Goal: Task Accomplishment & Management: Use online tool/utility

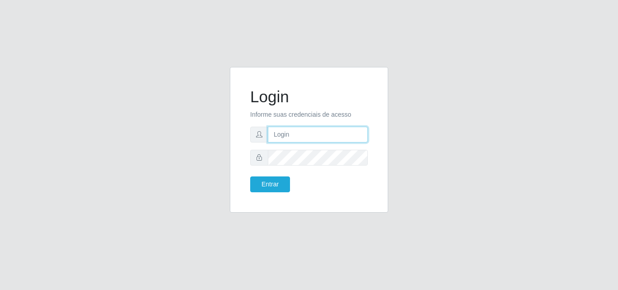
click at [313, 139] on input "text" at bounding box center [318, 135] width 100 height 16
type input "[EMAIL_ADDRESS][DOMAIN_NAME]"
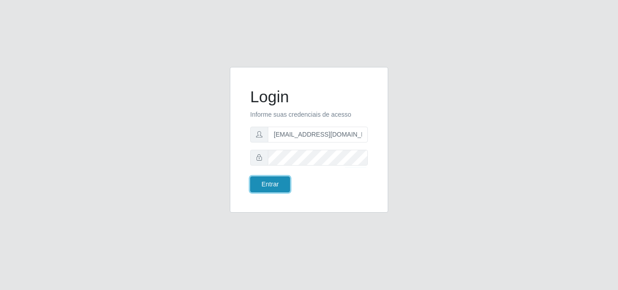
click at [280, 187] on button "Entrar" at bounding box center [270, 185] width 40 height 16
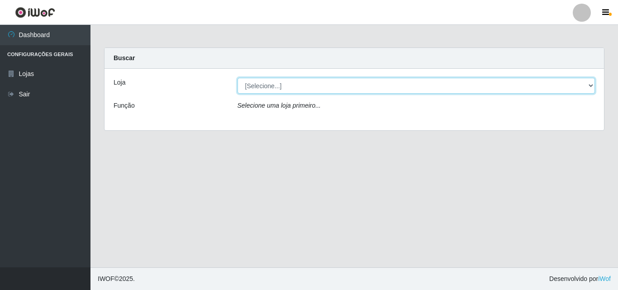
click at [594, 83] on select "[Selecione...] Corte Fácil - Unidade Emaús" at bounding box center [417, 86] width 358 height 16
select select "201"
click at [238, 78] on select "[Selecione...] Corte Fácil - Unidade Emaús" at bounding box center [417, 86] width 358 height 16
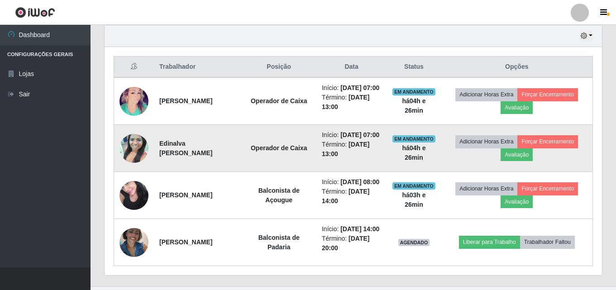
scroll to position [240, 0]
